Goal: Task Accomplishment & Management: Complete application form

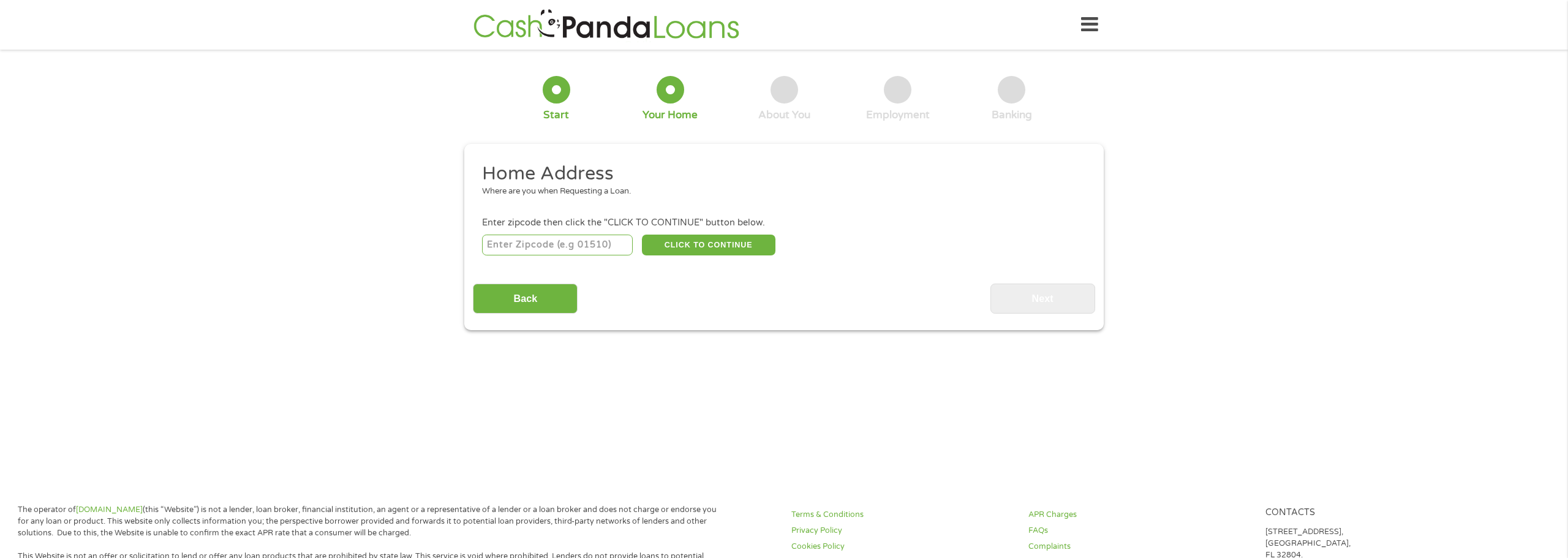
click at [596, 249] on input "number" at bounding box center [558, 244] width 151 height 21
type input "33702"
click at [665, 251] on button "CLICK TO CONTINUE" at bounding box center [709, 244] width 134 height 21
type input "33702"
type input "[GEOGRAPHIC_DATA]"
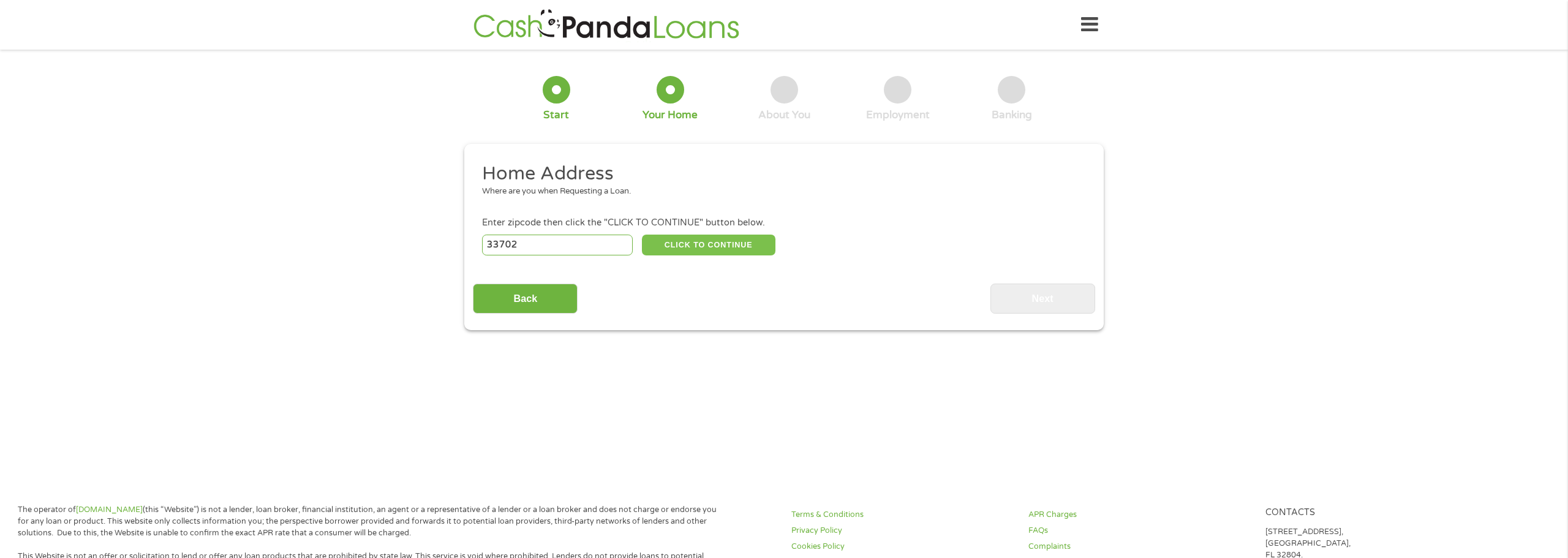
select select "[US_STATE]"
click at [666, 243] on button "CLICK TO CONTINUE" at bounding box center [709, 244] width 134 height 21
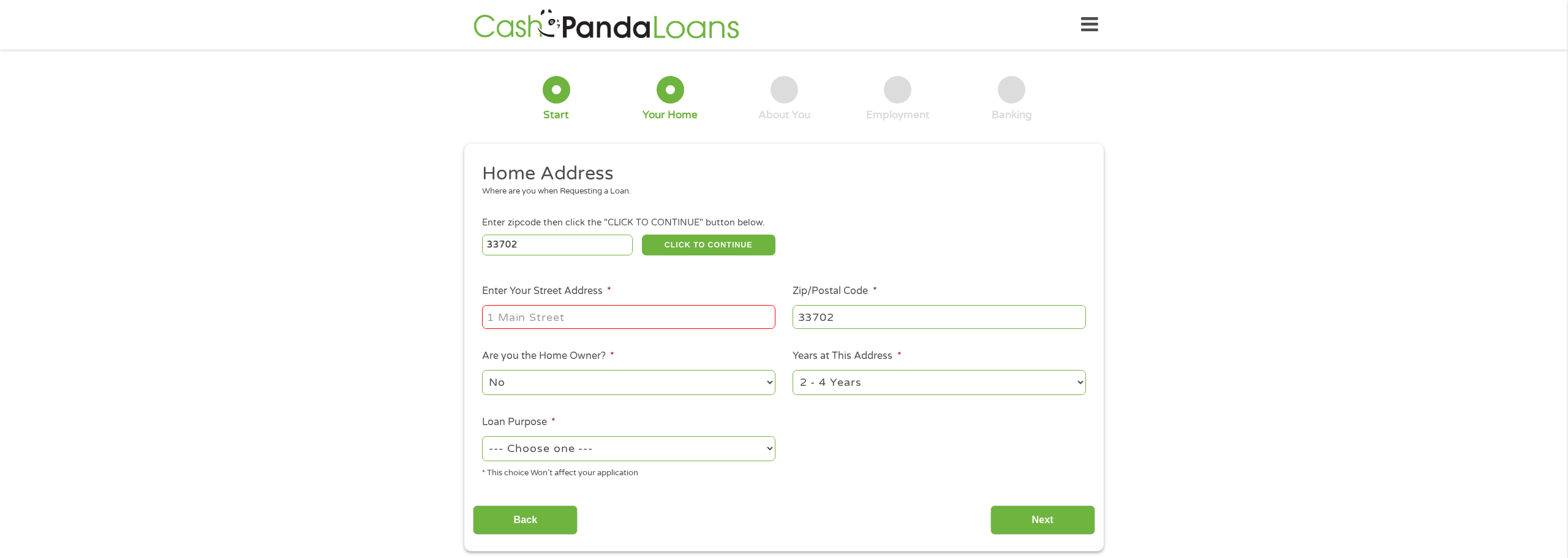
click at [571, 306] on div at bounding box center [629, 317] width 294 height 28
click at [566, 312] on input "Enter Your Street Address *" at bounding box center [629, 317] width 294 height 24
type input "[STREET_ADDRESS]"
click at [579, 439] on select "--- Choose one --- Pay Bills Debt Consolidation Home Improvement Major Purchase…" at bounding box center [629, 449] width 294 height 25
select select "paybills"
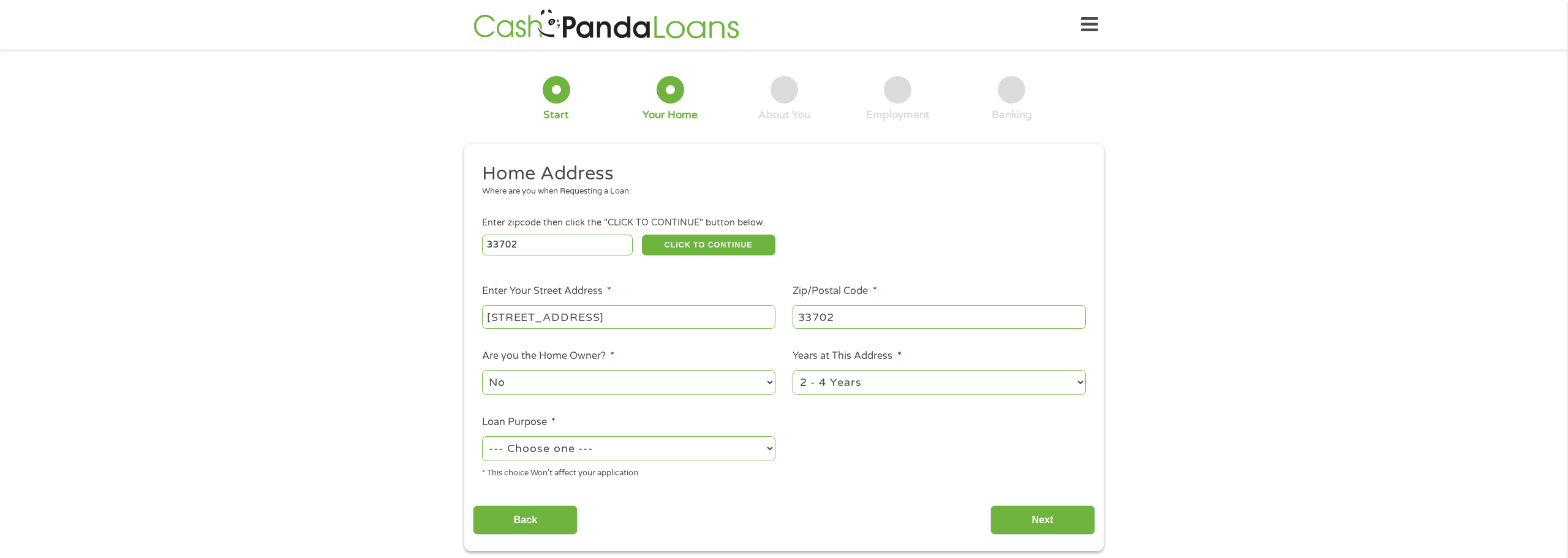
click at [482, 437] on select "--- Choose one --- Pay Bills Debt Consolidation Home Improvement Major Purchase…" at bounding box center [629, 449] width 294 height 25
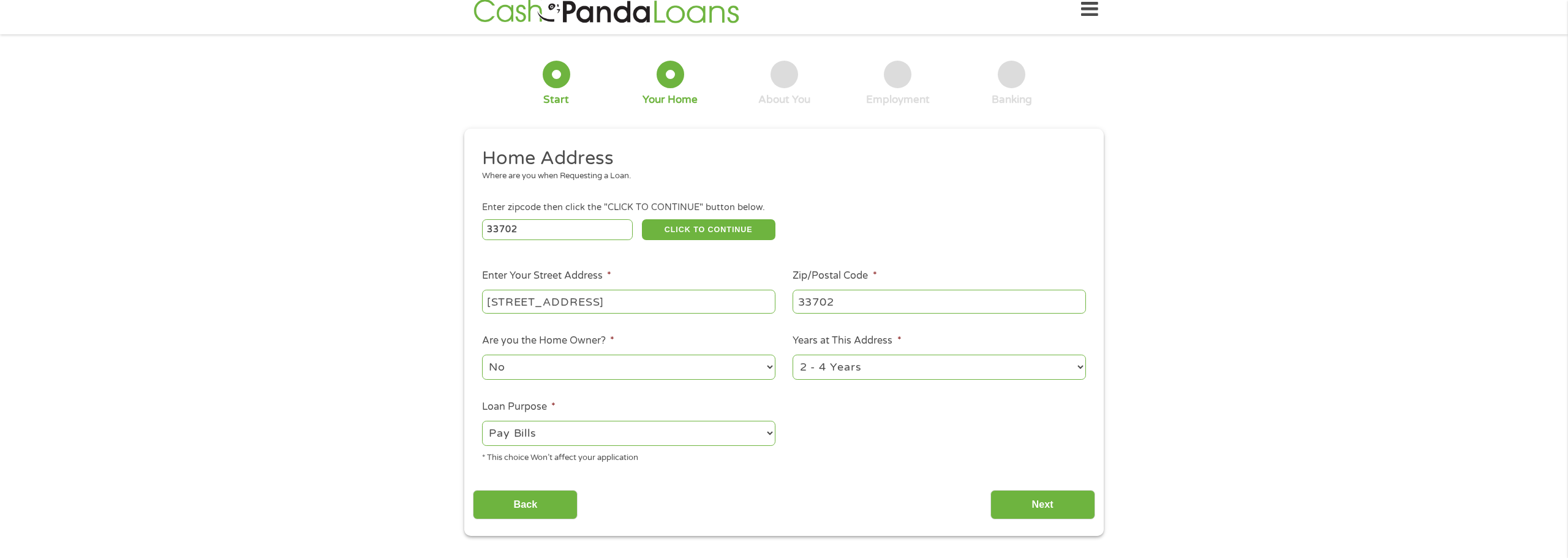
scroll to position [19, 0]
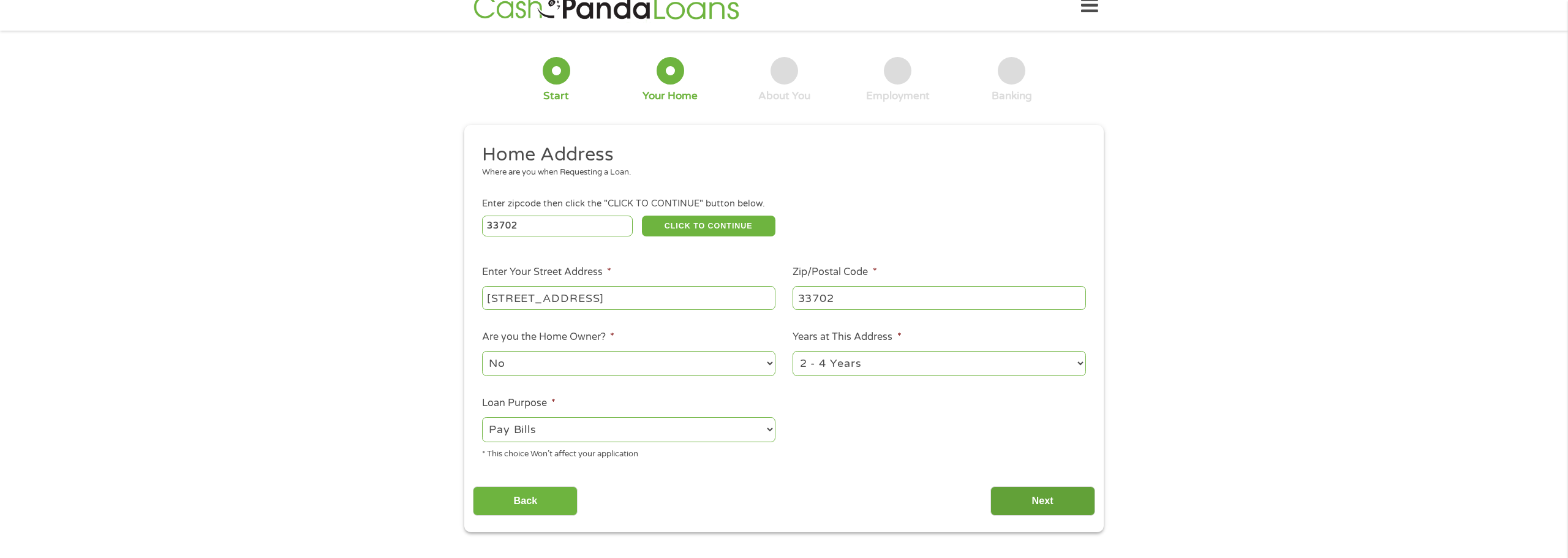
click at [1009, 493] on input "Next" at bounding box center [1043, 502] width 105 height 30
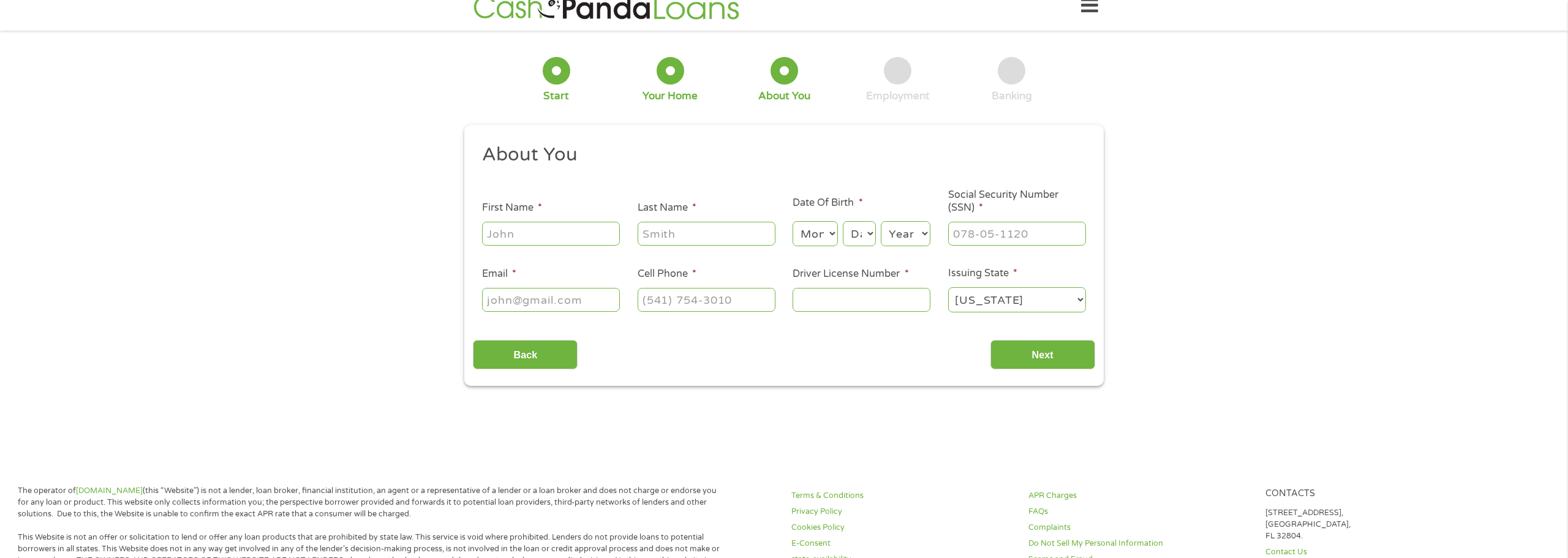
scroll to position [0, 0]
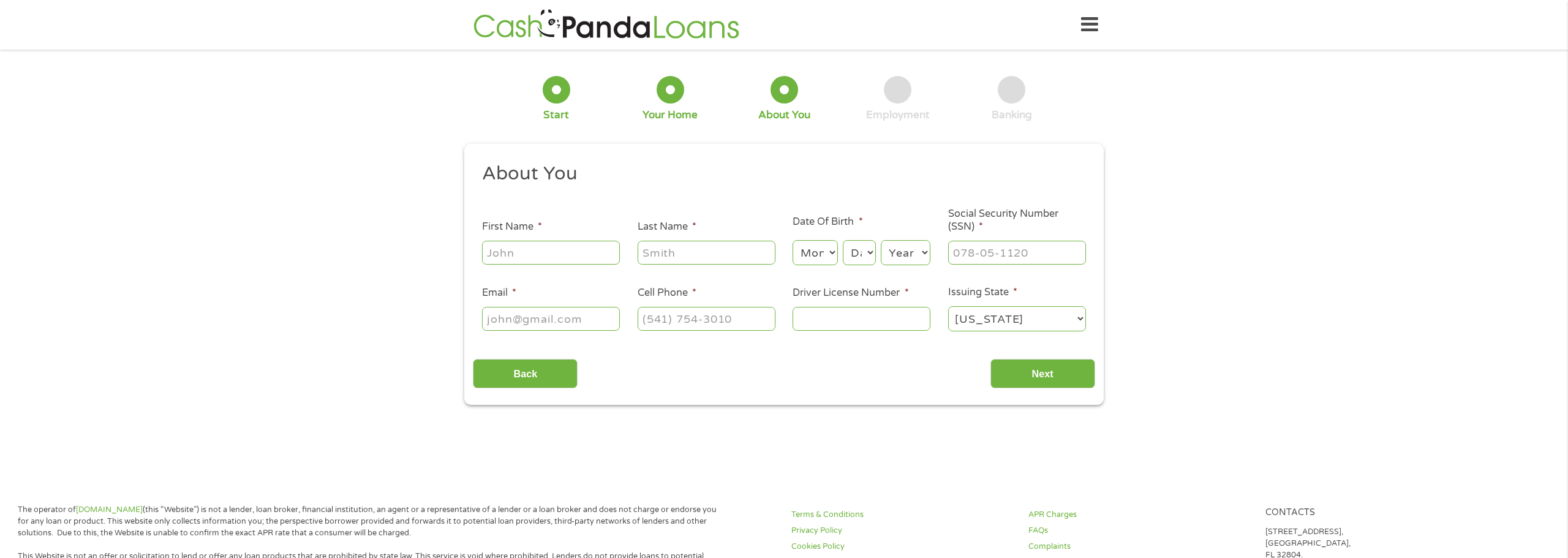
click at [579, 250] on input "First Name *" at bounding box center [551, 252] width 138 height 24
type input "[PERSON_NAME]"
type input "[PERSON_NAME][EMAIL_ADDRESS][PERSON_NAME][DOMAIN_NAME]"
type input "[PHONE_NUMBER]"
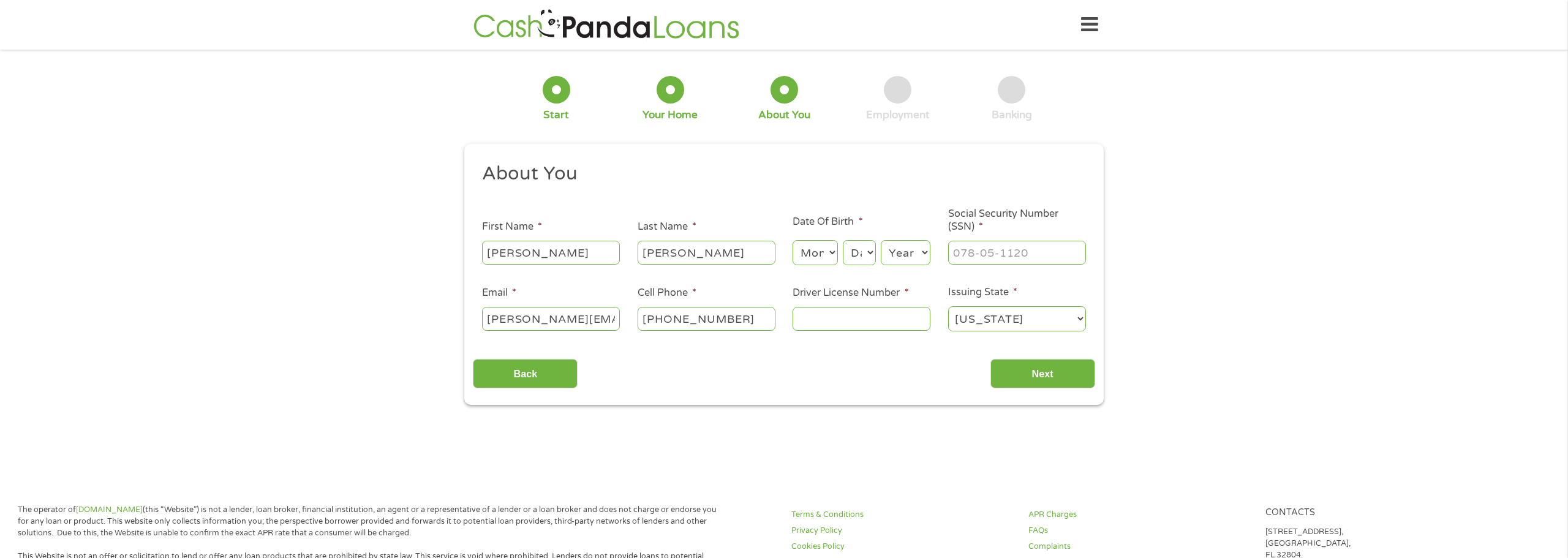
click at [593, 321] on input "[PERSON_NAME][EMAIL_ADDRESS][PERSON_NAME][DOMAIN_NAME]" at bounding box center [551, 319] width 138 height 24
click at [592, 321] on input "[PERSON_NAME][EMAIL_ADDRESS][PERSON_NAME][DOMAIN_NAME]" at bounding box center [551, 319] width 138 height 24
click at [591, 321] on input "[PERSON_NAME][EMAIL_ADDRESS][PERSON_NAME][DOMAIN_NAME]" at bounding box center [551, 319] width 138 height 24
type input "[EMAIL_ADDRESS][DOMAIN_NAME]"
type input "[PHONE_NUMBER]"
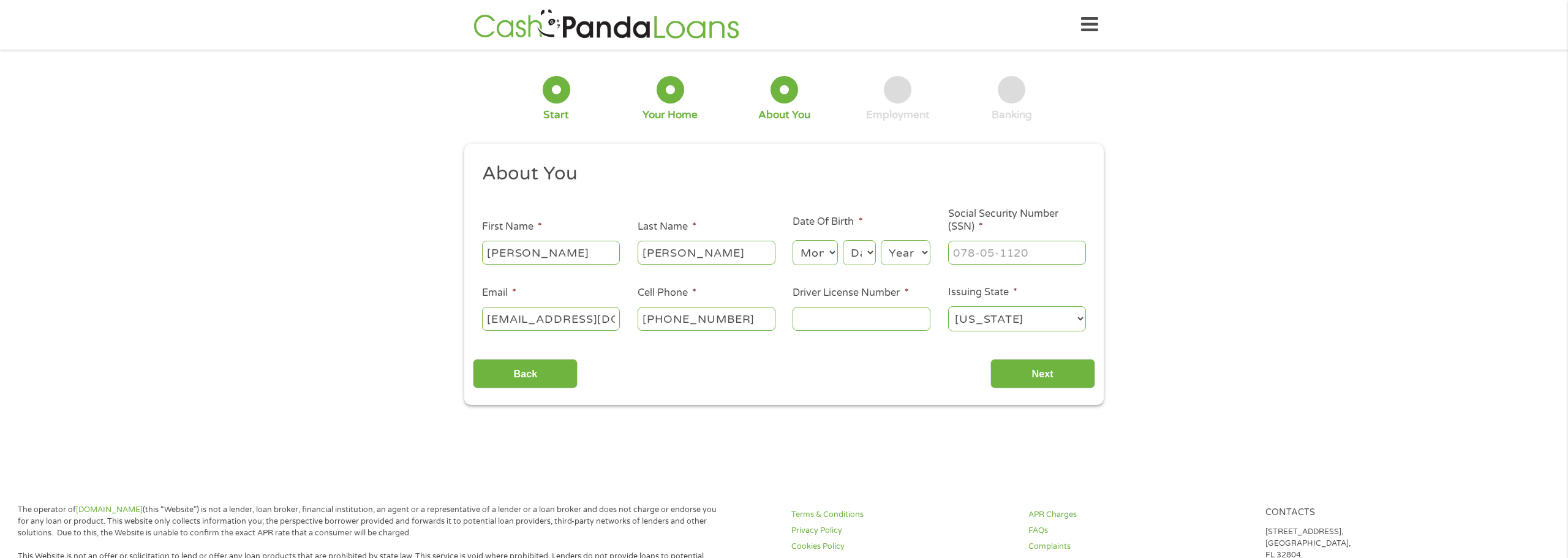
click at [824, 256] on select "Month 1 2 3 4 5 6 7 8 9 10 11 12" at bounding box center [815, 252] width 45 height 25
select select "4"
click at [793, 240] on select "Month 1 2 3 4 5 6 7 8 9 10 11 12" at bounding box center [815, 252] width 45 height 25
click at [849, 247] on select "Day 1 2 3 4 5 6 7 8 9 10 11 12 13 14 15 16 17 18 19 20 21 22 23 24 25 26 27 28 …" at bounding box center [859, 252] width 33 height 25
select select "9"
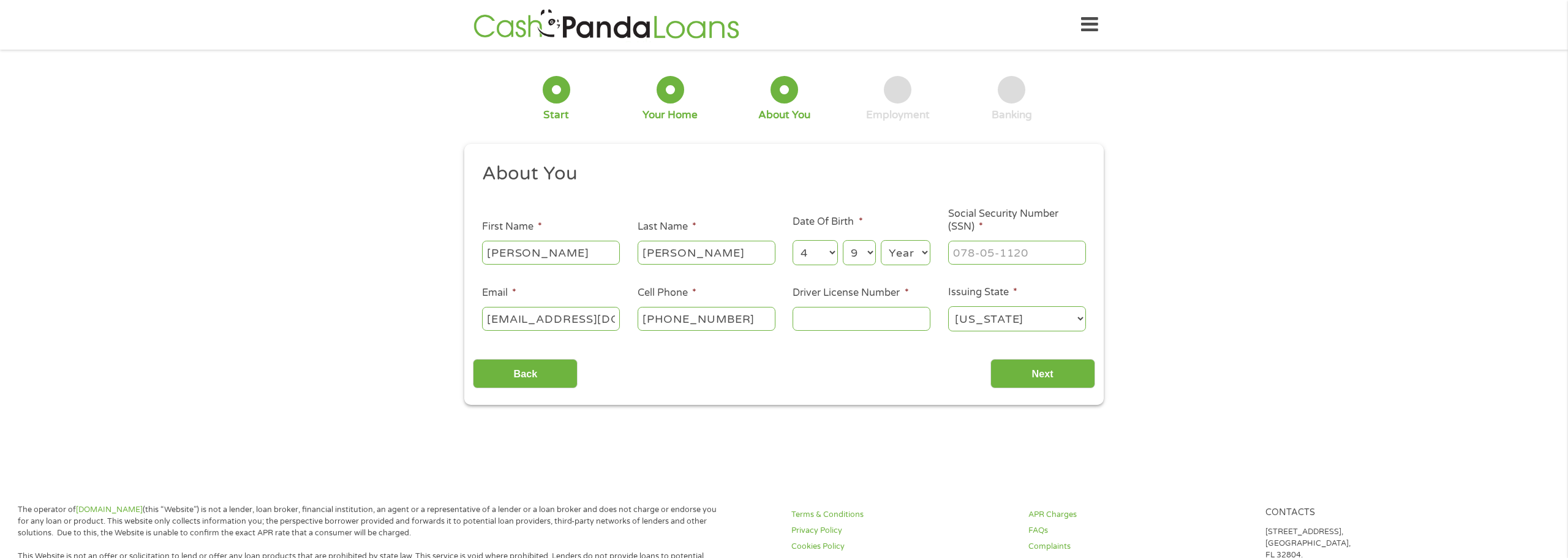
click at [843, 240] on select "Day 1 2 3 4 5 6 7 8 9 10 11 12 13 14 15 16 17 18 19 20 21 22 23 24 25 26 27 28 …" at bounding box center [859, 252] width 33 height 25
click at [899, 260] on select "Year [DATE] 2006 2005 2004 2003 2002 2001 2000 1999 1998 1997 1996 1995 1994 19…" at bounding box center [905, 252] width 49 height 25
select select "1995"
click at [881, 240] on select "Year [DATE] 2006 2005 2004 2003 2002 2001 2000 1999 1998 1997 1996 1995 1994 19…" at bounding box center [905, 252] width 49 height 25
click at [838, 322] on input "Driver License Number *" at bounding box center [862, 319] width 138 height 24
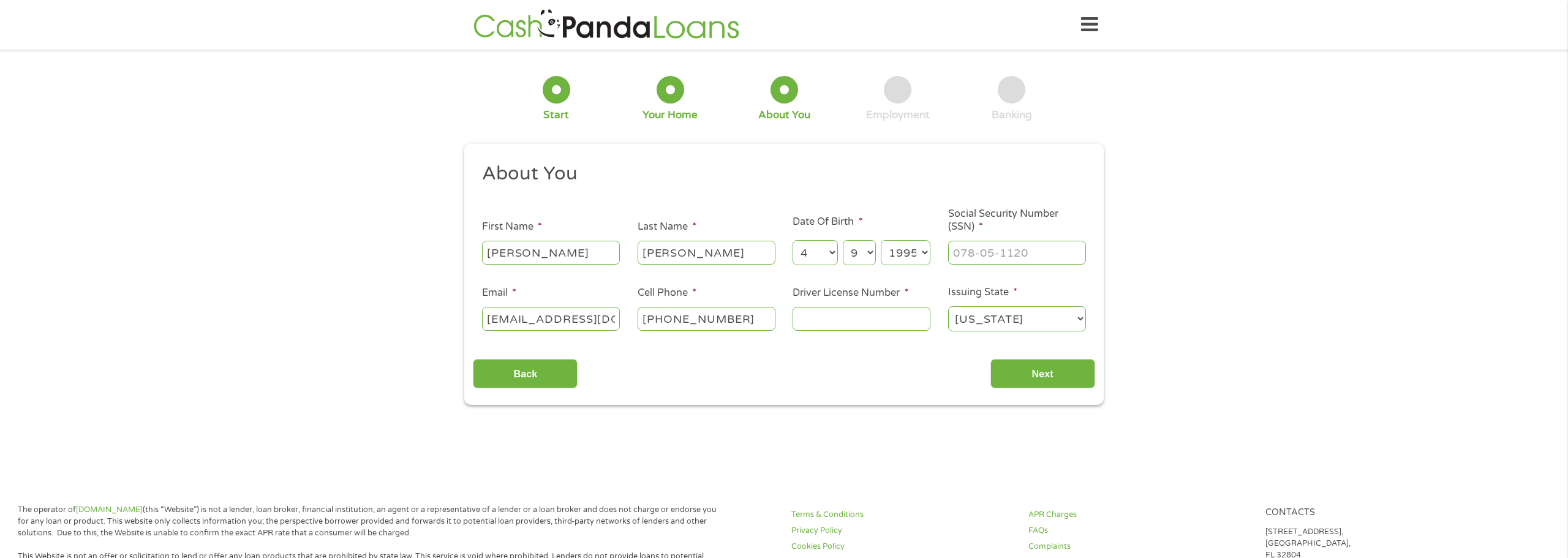
type input "___-__-____"
click at [973, 251] on input "___-__-____" at bounding box center [1017, 252] width 138 height 24
click at [833, 316] on input "Driver License Number *" at bounding box center [862, 319] width 138 height 24
click at [884, 314] on input "Driver License Number *" at bounding box center [862, 319] width 138 height 24
click at [953, 313] on select "[US_STATE] [US_STATE] [US_STATE] [US_STATE] [US_STATE] [US_STATE] [US_STATE] [U…" at bounding box center [1017, 319] width 138 height 25
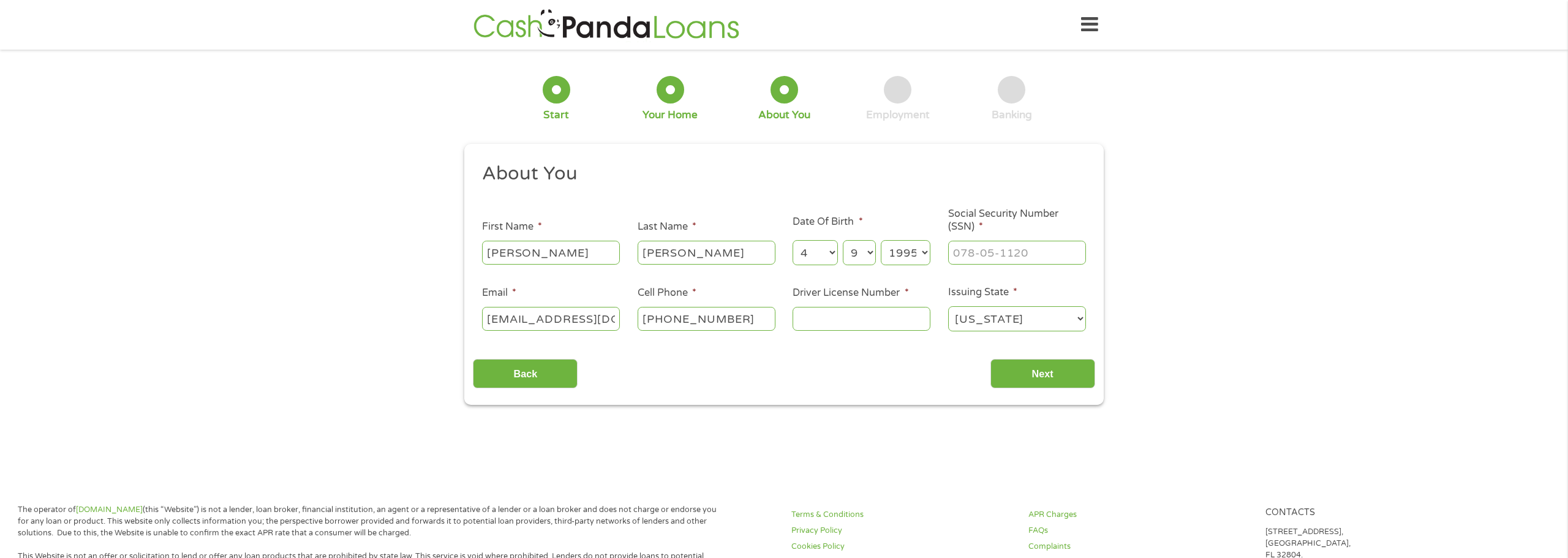
click at [953, 313] on select "[US_STATE] [US_STATE] [US_STATE] [US_STATE] [US_STATE] [US_STATE] [US_STATE] [U…" at bounding box center [1017, 319] width 138 height 25
click at [861, 315] on input "Driver License Number *" at bounding box center [862, 319] width 138 height 24
type input "S455-810-95-129-0"
click at [1011, 267] on ul "About You This field is hidden when viewing the form Title * --- Choose one ---…" at bounding box center [784, 251] width 621 height 181
click at [1007, 254] on input "___-__-____" at bounding box center [1017, 252] width 138 height 24
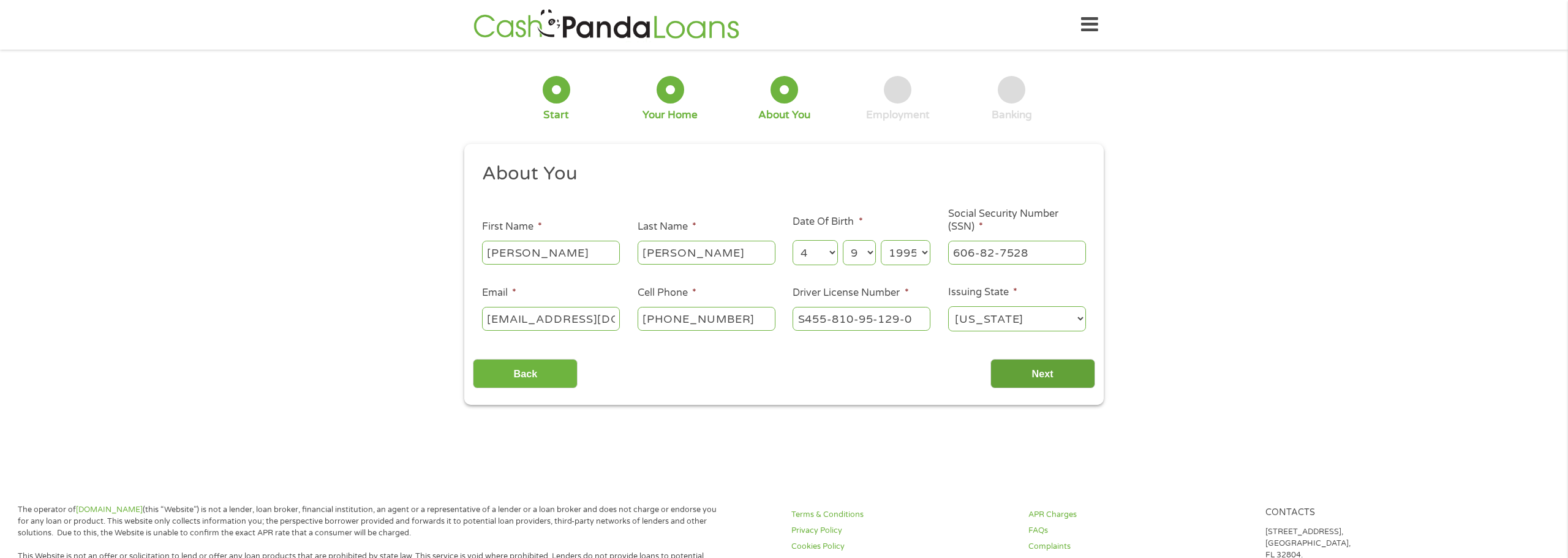
type input "606-82-7528"
click at [1028, 374] on input "Next" at bounding box center [1043, 374] width 105 height 30
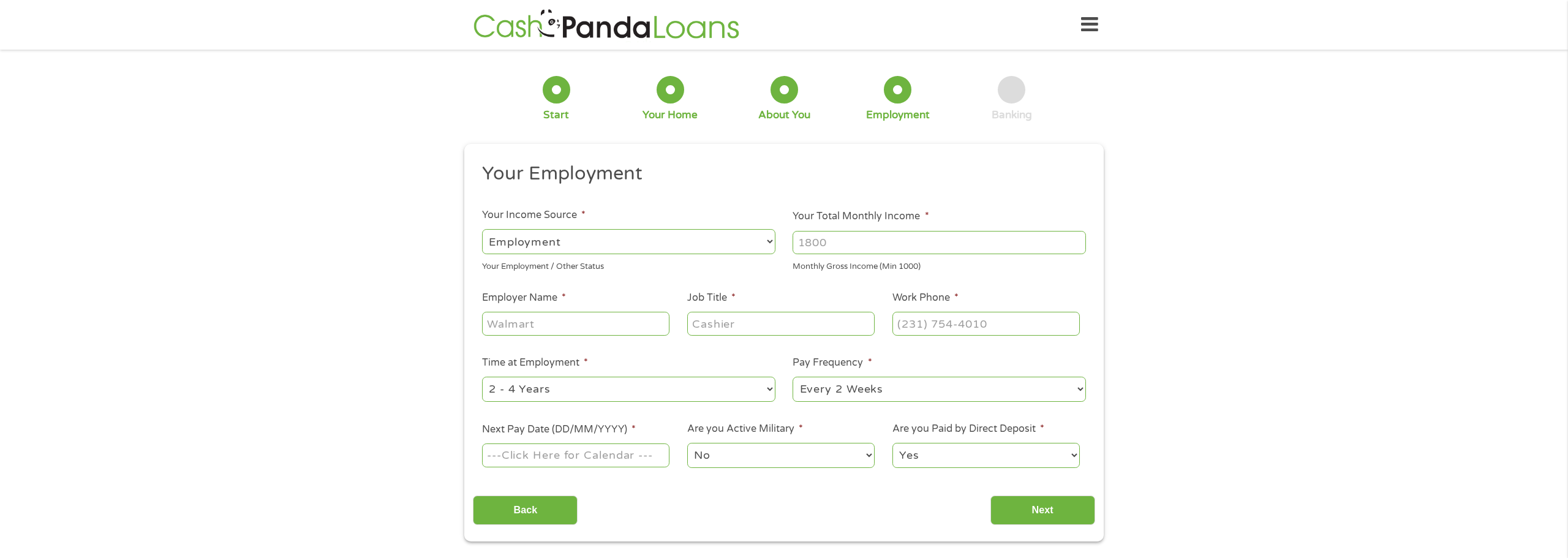
scroll to position [5, 5]
click at [587, 325] on input "Employer Name *" at bounding box center [576, 324] width 187 height 24
type input "ASRA"
click at [979, 328] on input "(___) ___-____" at bounding box center [987, 324] width 187 height 24
type input "[PHONE_NUMBER]"
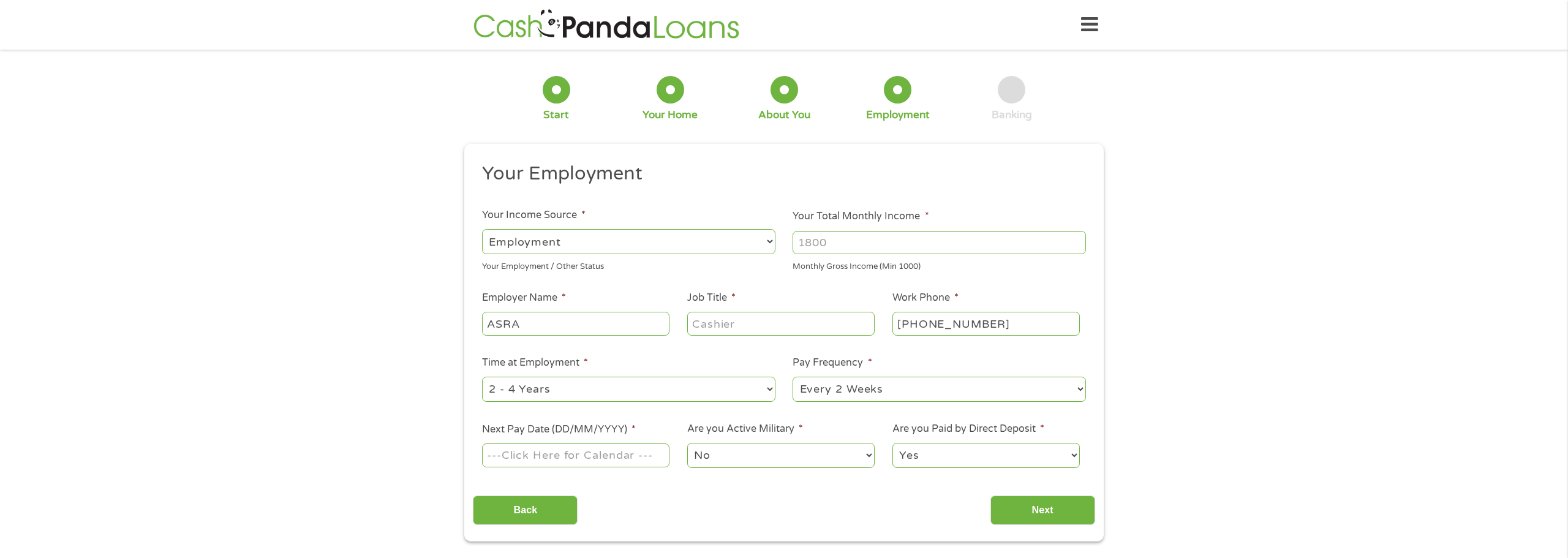
click at [794, 327] on input "Job Title *" at bounding box center [781, 324] width 187 height 24
type input "Project Management"
click at [862, 241] on input "Your Total Monthly Income *" at bounding box center [939, 242] width 294 height 24
type input "6000"
click at [615, 457] on input "Next Pay Date (DD/MM/YYYY) *" at bounding box center [576, 455] width 187 height 24
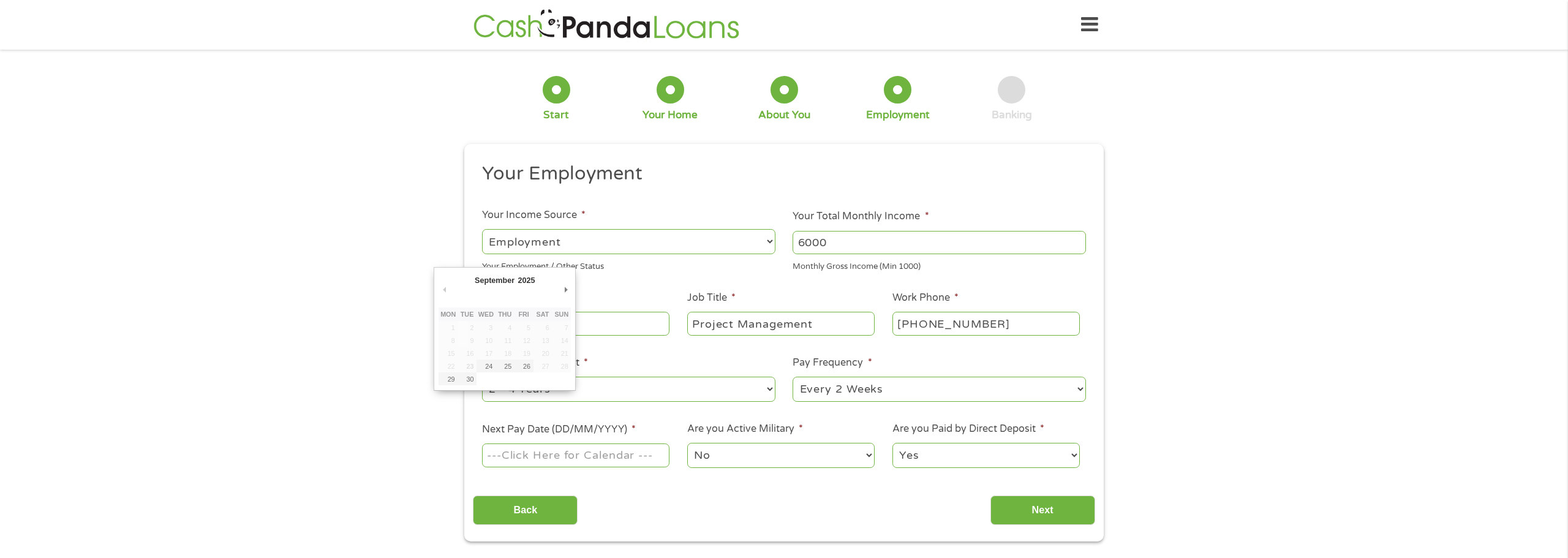
click at [547, 372] on td "27" at bounding box center [543, 366] width 19 height 13
type input "[DATE]"
click at [840, 395] on select "--- Choose one --- Every 2 Weeks Every Week Monthly Semi-Monthly" at bounding box center [939, 389] width 294 height 25
select select "weekly"
click at [793, 377] on select "--- Choose one --- Every 2 Weeks Every Week Monthly Semi-Monthly" at bounding box center [939, 389] width 294 height 25
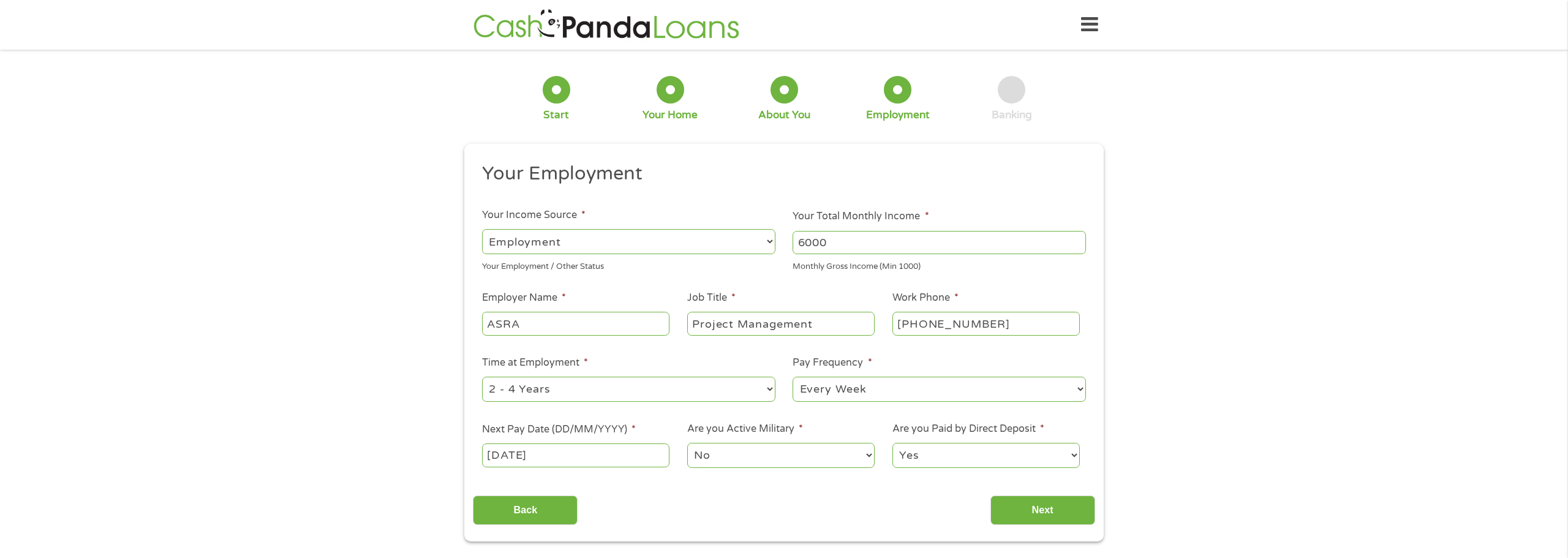
click at [910, 455] on select "Yes No" at bounding box center [987, 455] width 187 height 25
click at [893, 443] on select "Yes No" at bounding box center [987, 455] width 187 height 25
click at [1006, 497] on input "Next" at bounding box center [1043, 511] width 105 height 30
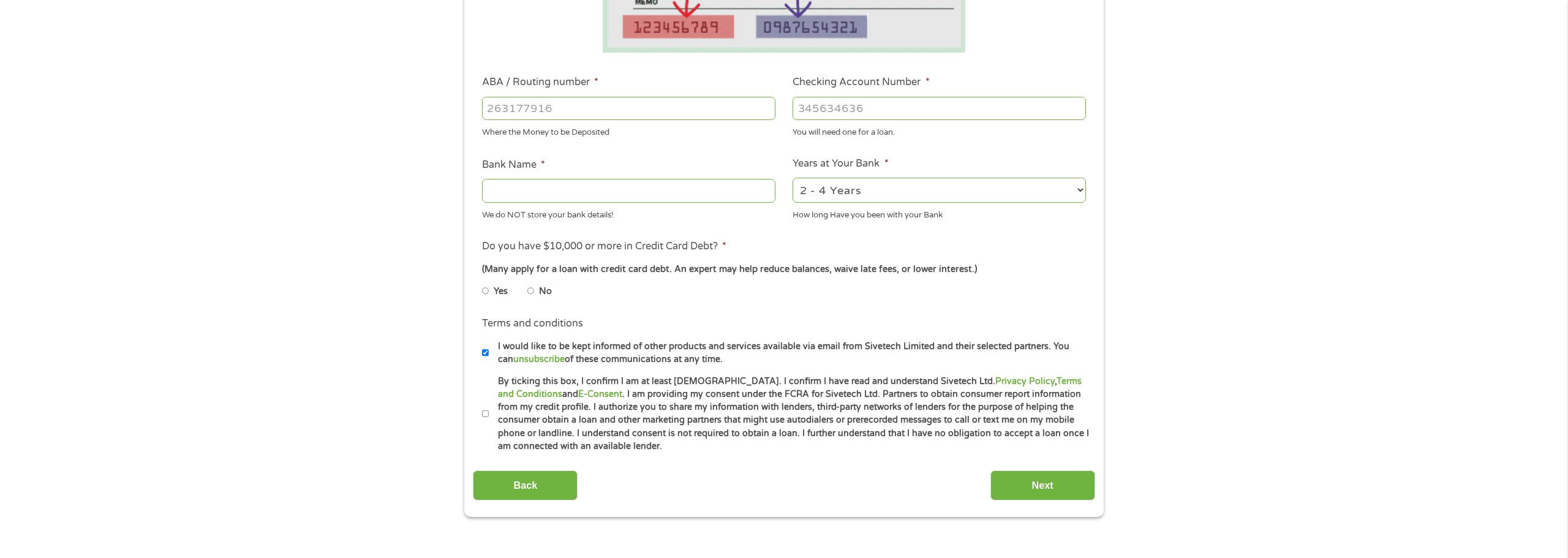
scroll to position [320, 0]
click at [531, 289] on input "No" at bounding box center [531, 289] width 7 height 19
radio input "true"
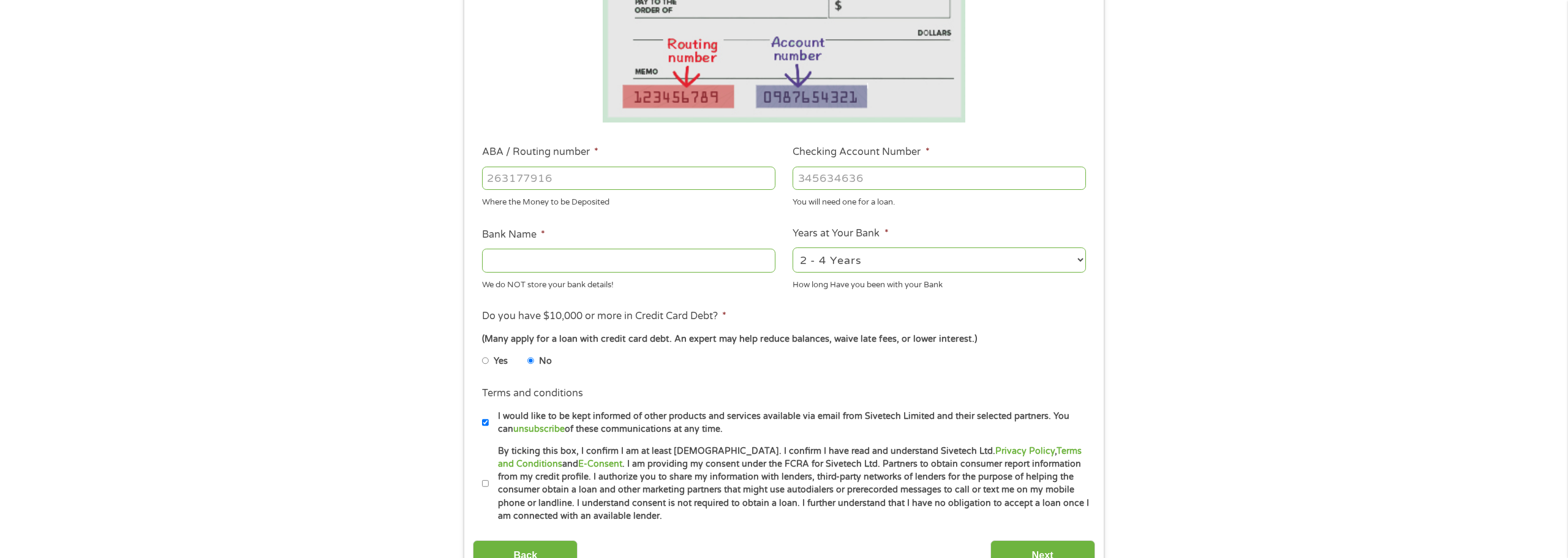
scroll to position [243, 0]
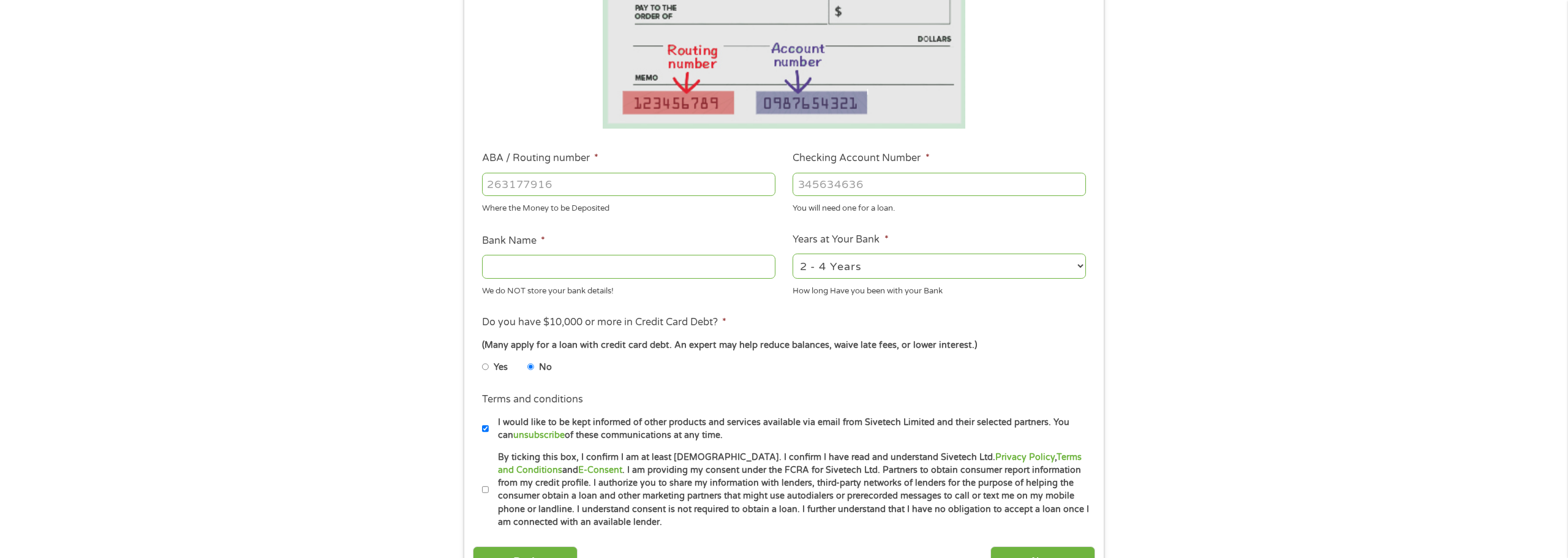
click at [561, 191] on input "ABA / Routing number *" at bounding box center [629, 184] width 294 height 24
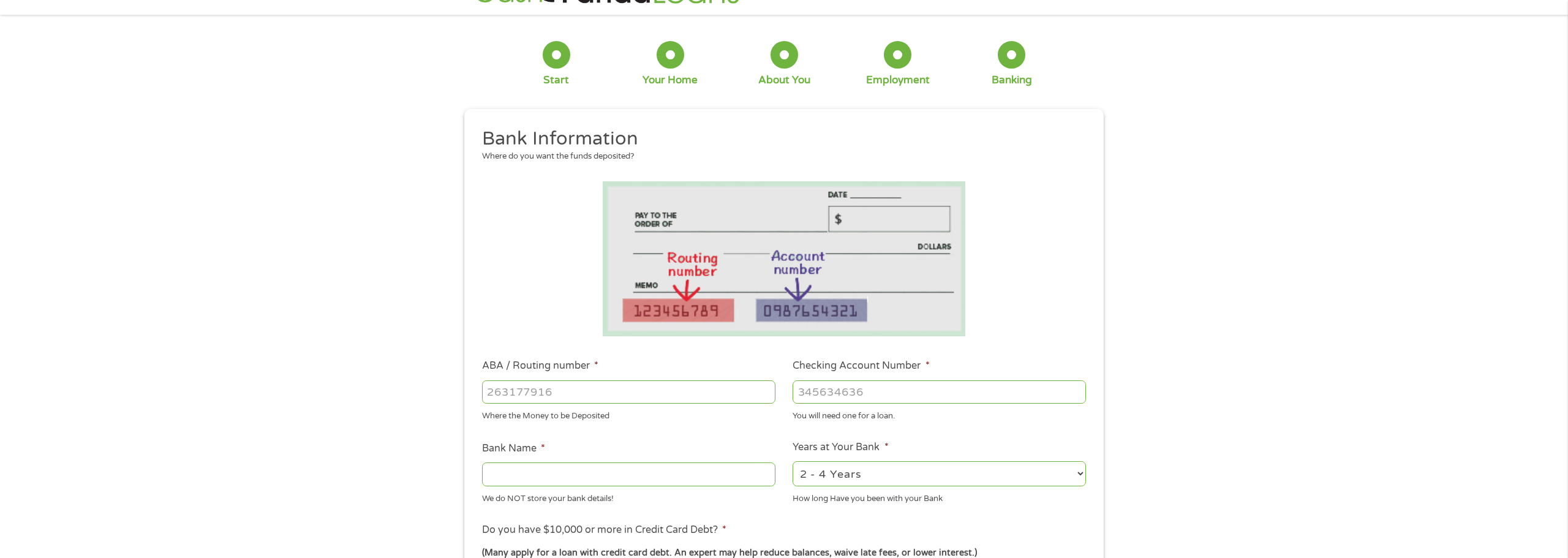
scroll to position [176, 0]
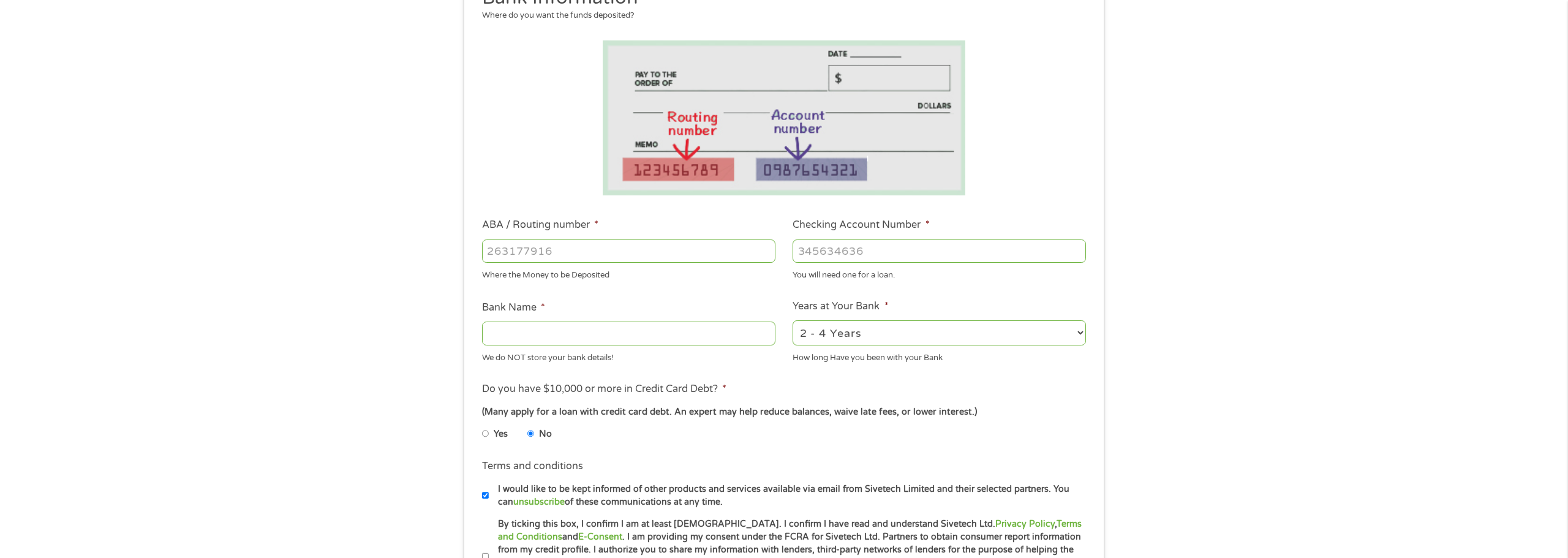
click at [685, 251] on input "ABA / Routing number *" at bounding box center [629, 251] width 294 height 24
type input "263182817"
type input "SUNCOAST CREDIT UNION"
type input "263182817"
type input "10050006857172"
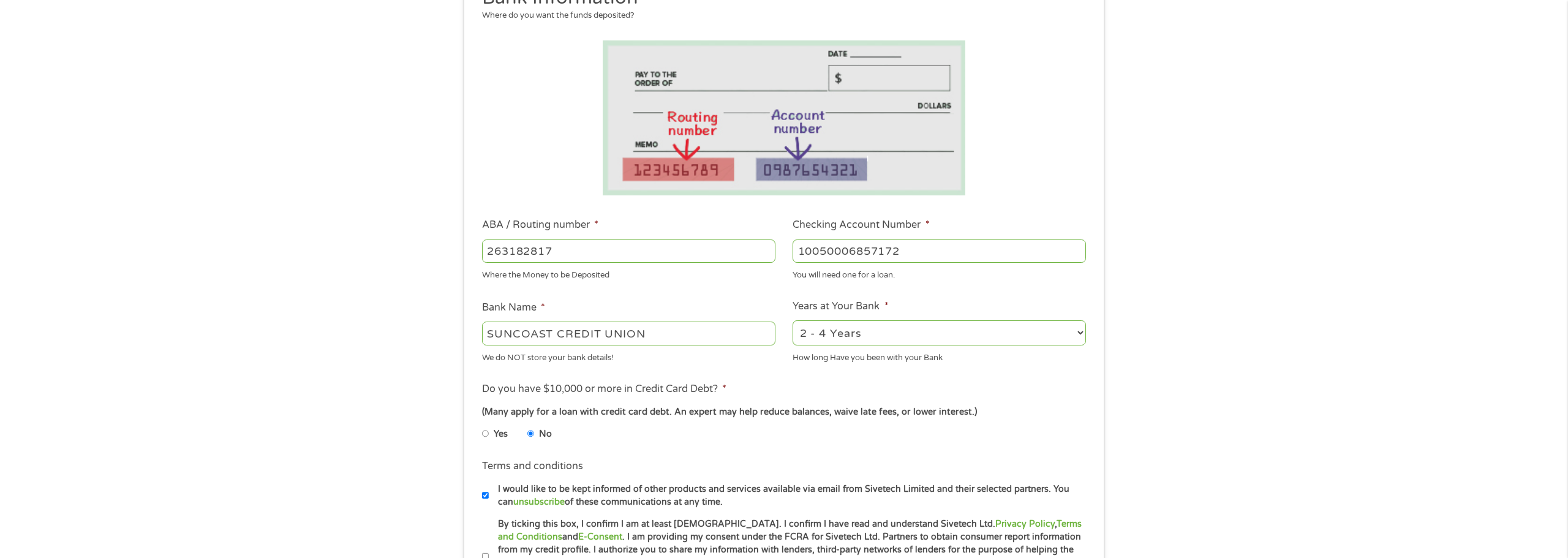
click at [714, 282] on ul "Bank Information Where do you want the funds deposited? ABA / Routing number * …" at bounding box center [784, 291] width 621 height 610
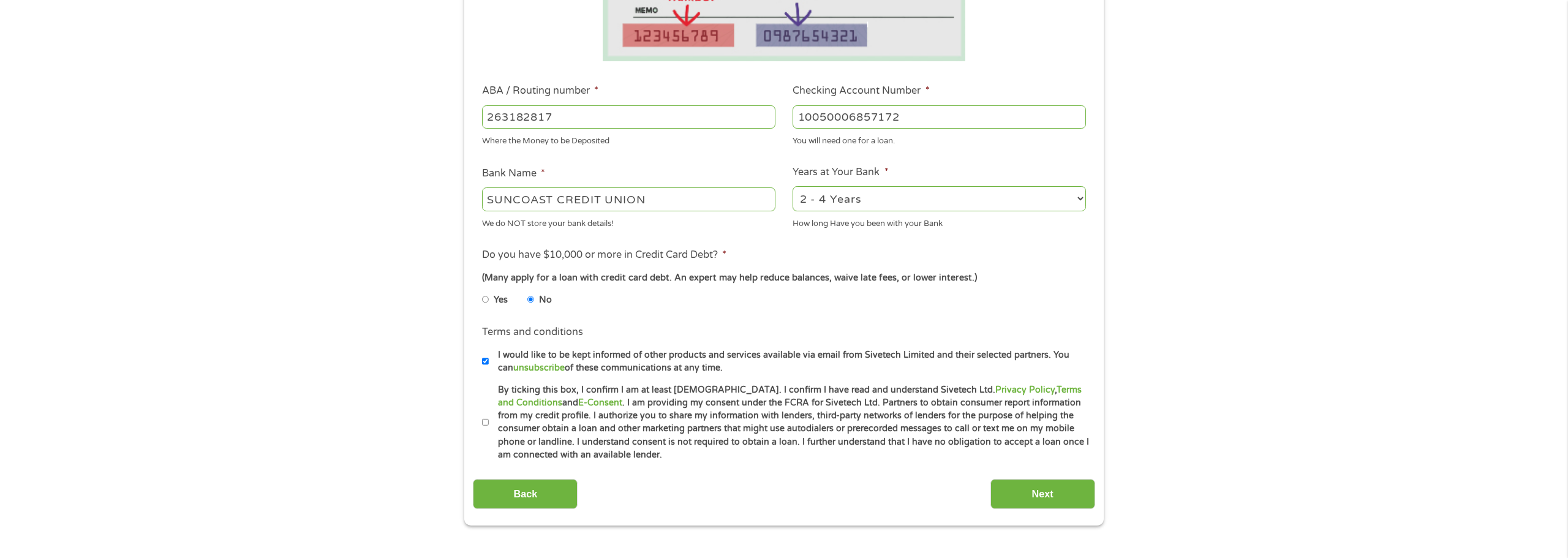
scroll to position [314, 0]
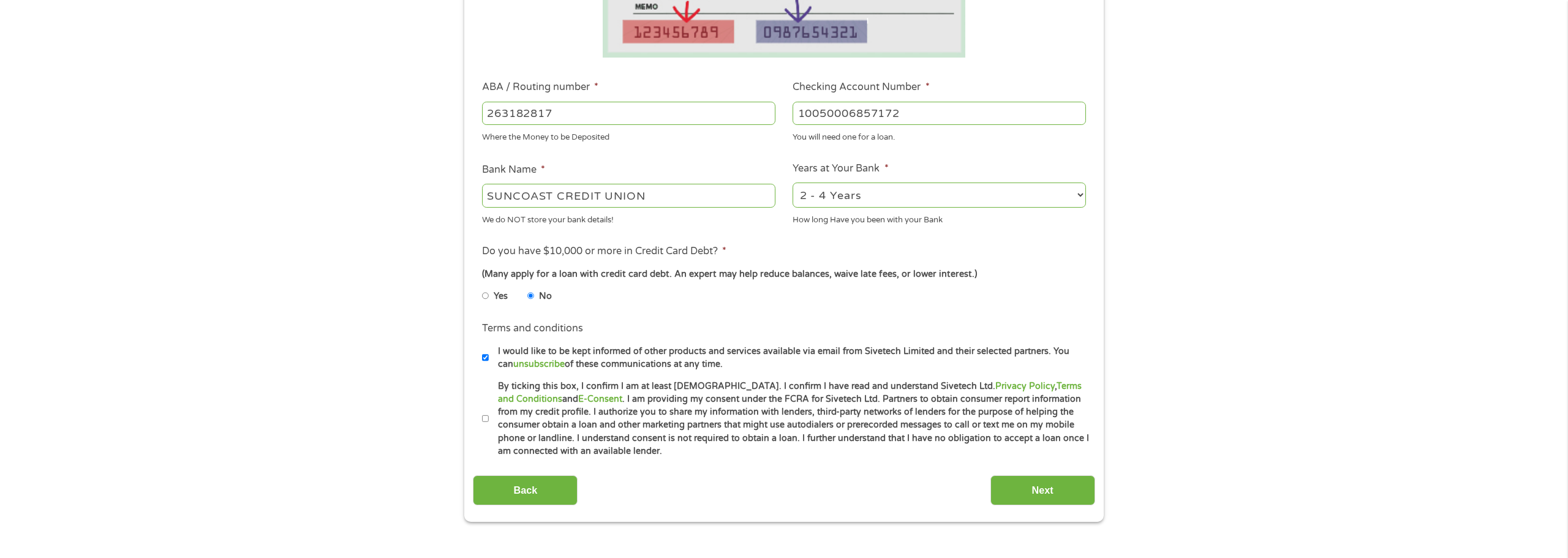
click at [489, 420] on label "By ticking this box, I confirm I am at least [DEMOGRAPHIC_DATA]. I confirm I ha…" at bounding box center [789, 419] width 601 height 79
click at [489, 420] on input "By ticking this box, I confirm I am at least [DEMOGRAPHIC_DATA]. I confirm I ha…" at bounding box center [486, 419] width 7 height 19
checkbox input "true"
click at [484, 358] on input "I would like to be kept informed of other products and services available via e…" at bounding box center [486, 357] width 7 height 19
checkbox input "false"
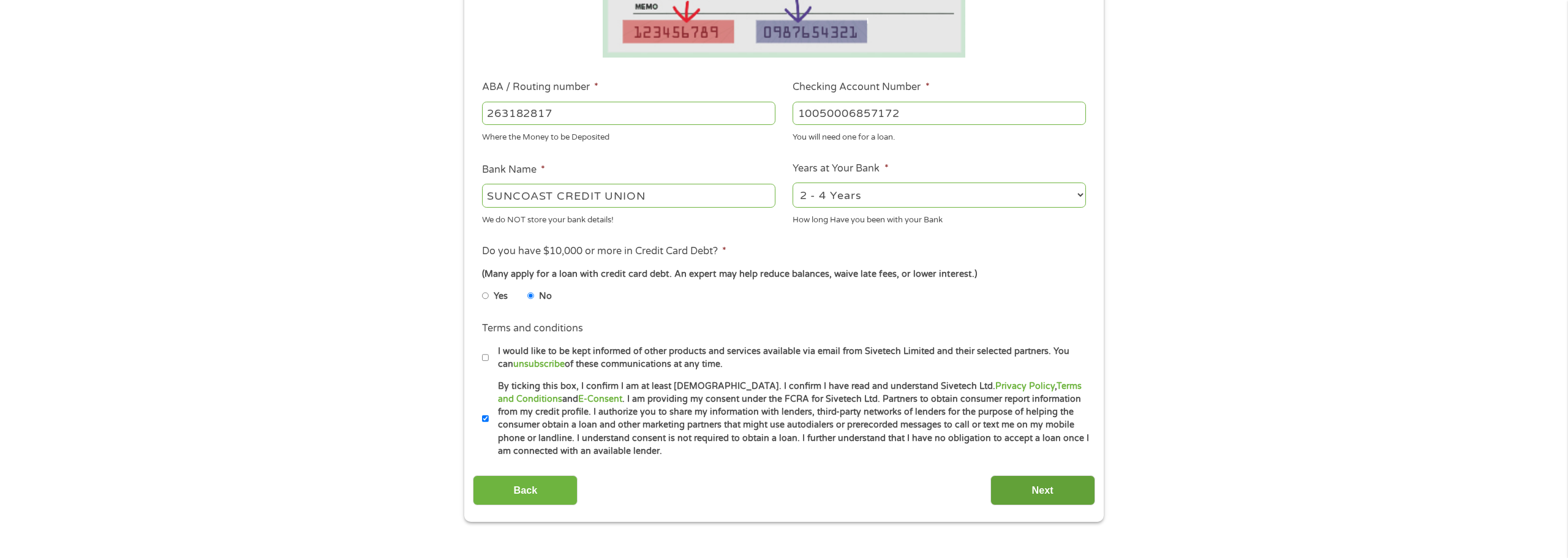
click at [1054, 491] on input "Next" at bounding box center [1043, 490] width 105 height 30
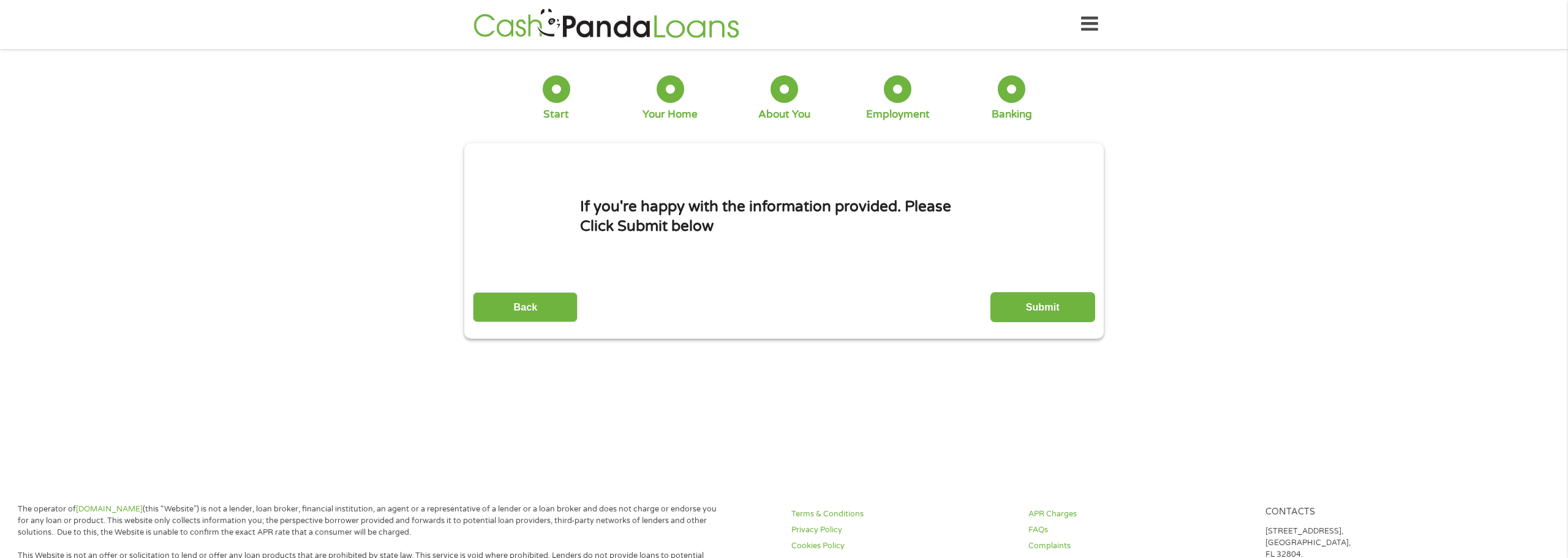
scroll to position [0, 0]
click at [1037, 307] on input "Submit" at bounding box center [1043, 308] width 105 height 30
